Goal: Find specific page/section: Find specific page/section

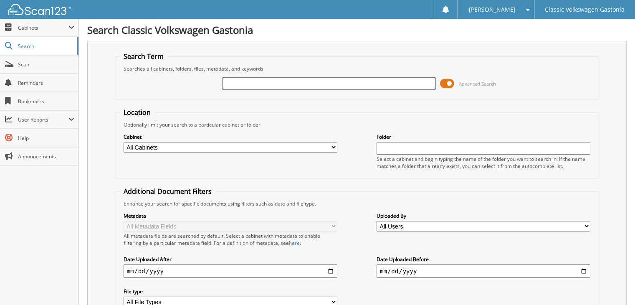
click at [354, 80] on input "text" at bounding box center [329, 83] width 214 height 13
type input "33604"
click at [32, 64] on span "Scan" at bounding box center [46, 64] width 56 height 7
